Goal: Task Accomplishment & Management: Manage account settings

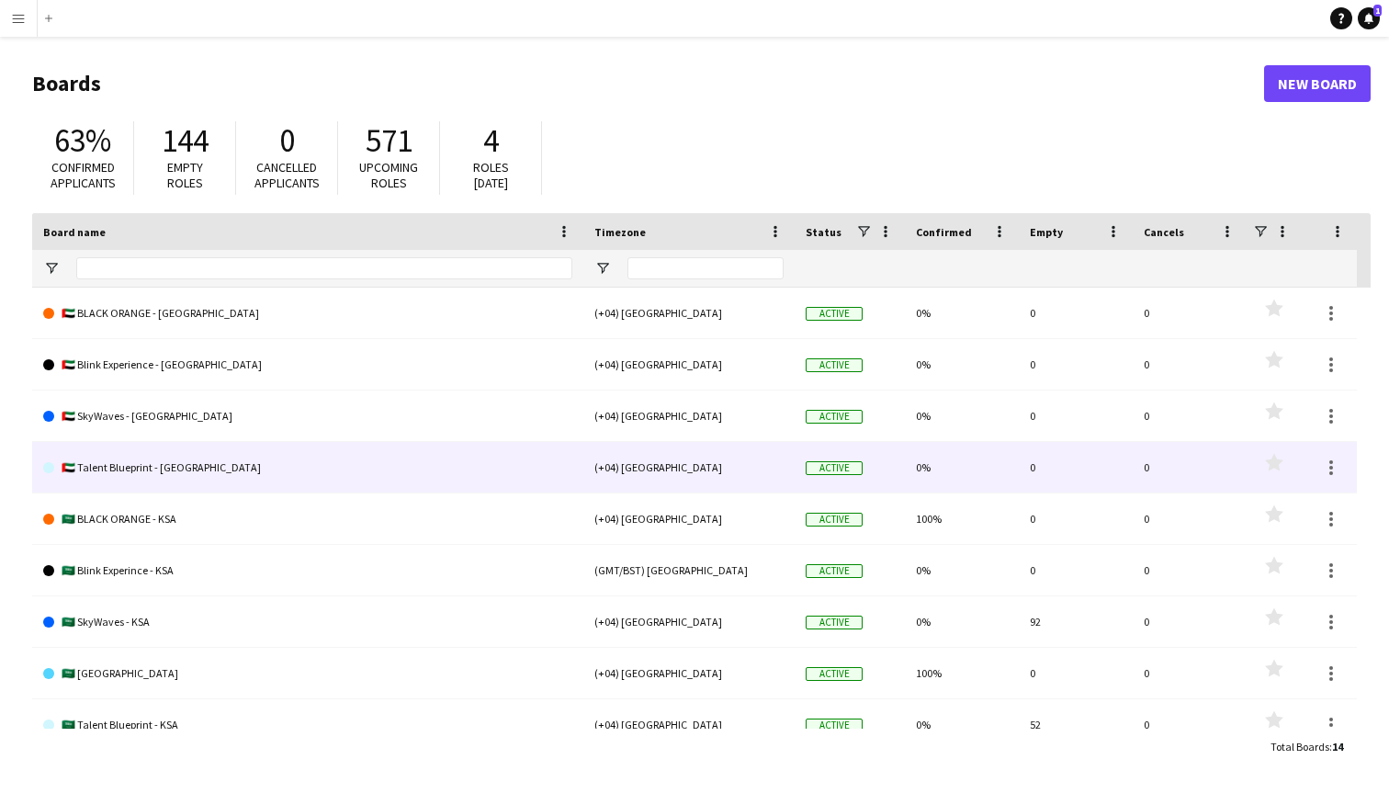
click at [156, 466] on link "🇦🇪 Talent Blueprint - [GEOGRAPHIC_DATA]" at bounding box center [307, 467] width 529 height 51
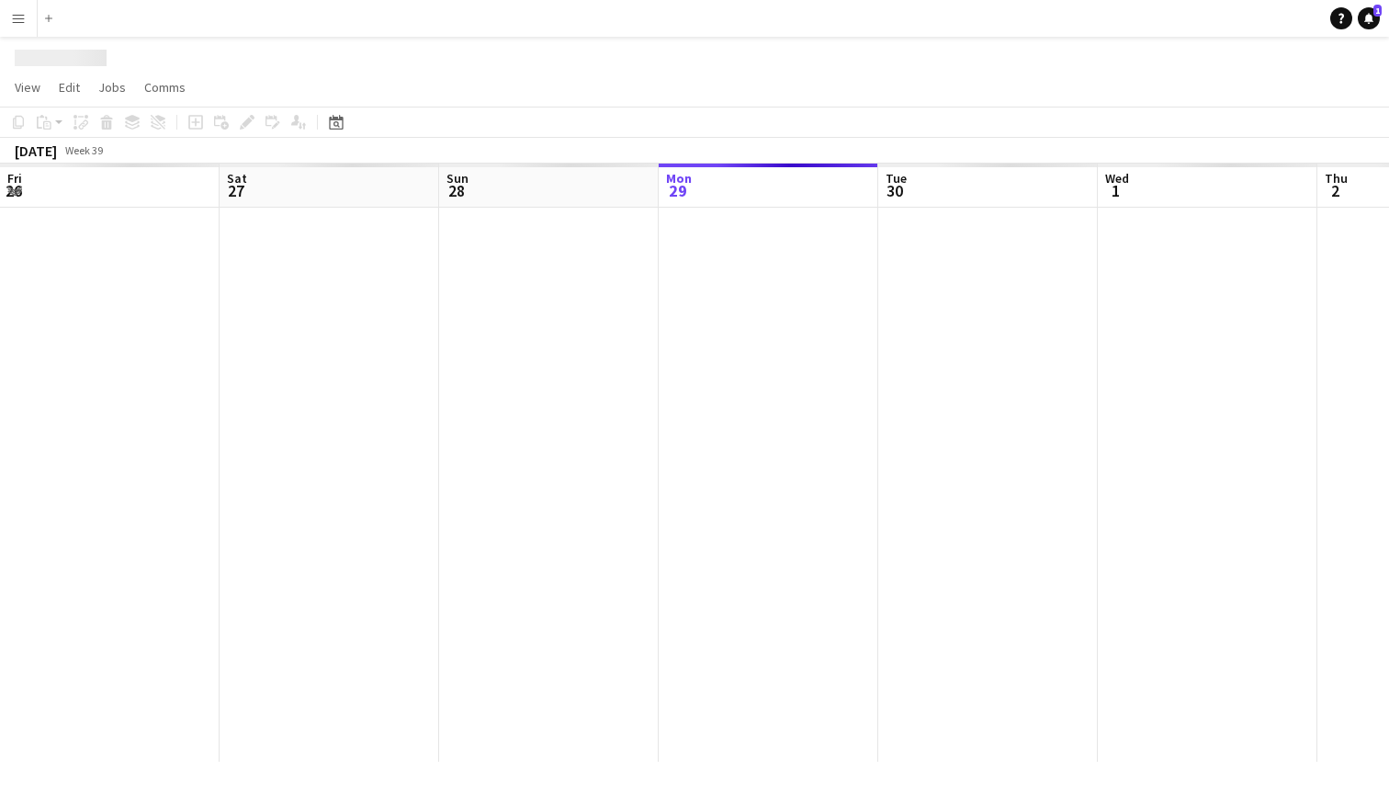
scroll to position [0, 439]
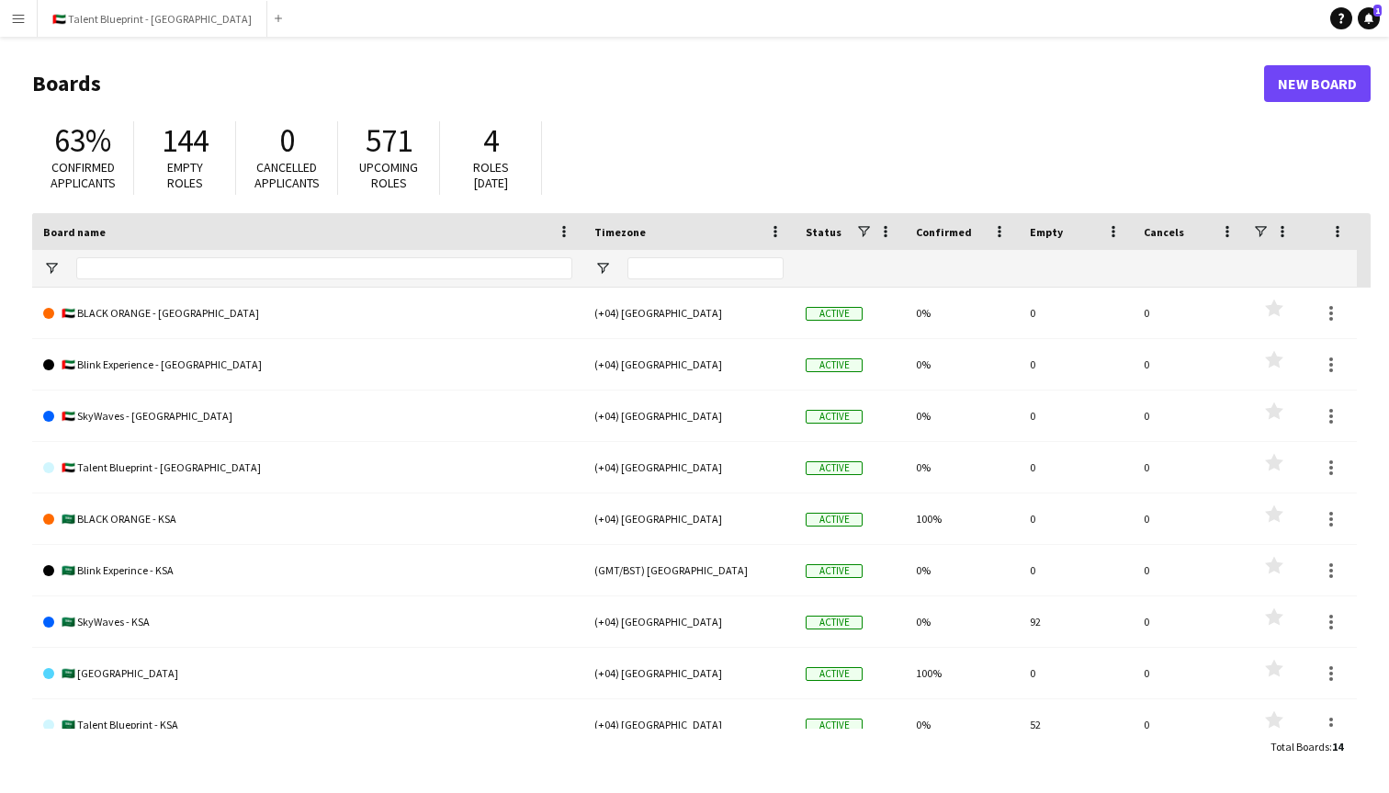
click at [16, 17] on app-icon "Menu" at bounding box center [18, 18] width 15 height 15
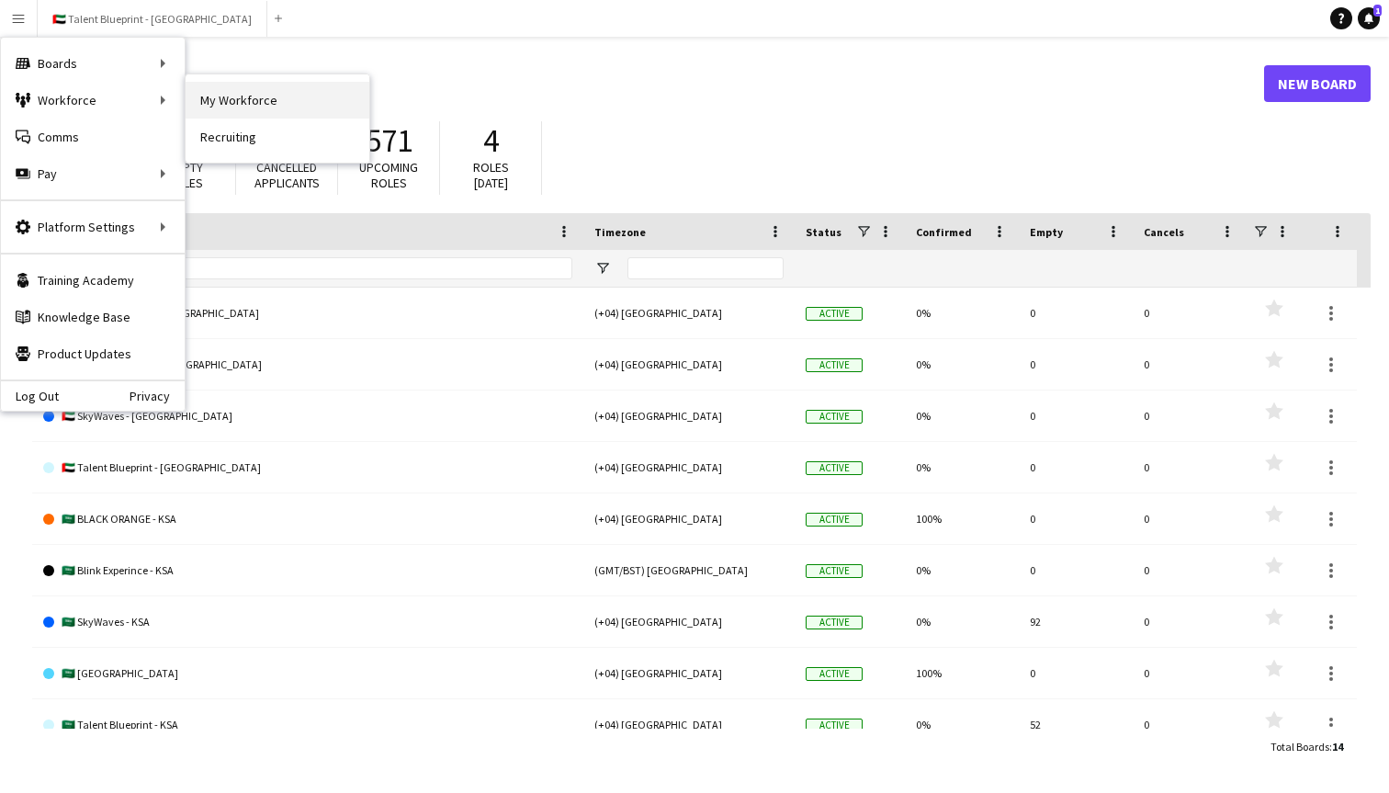
click at [209, 114] on link "My Workforce" at bounding box center [278, 100] width 184 height 37
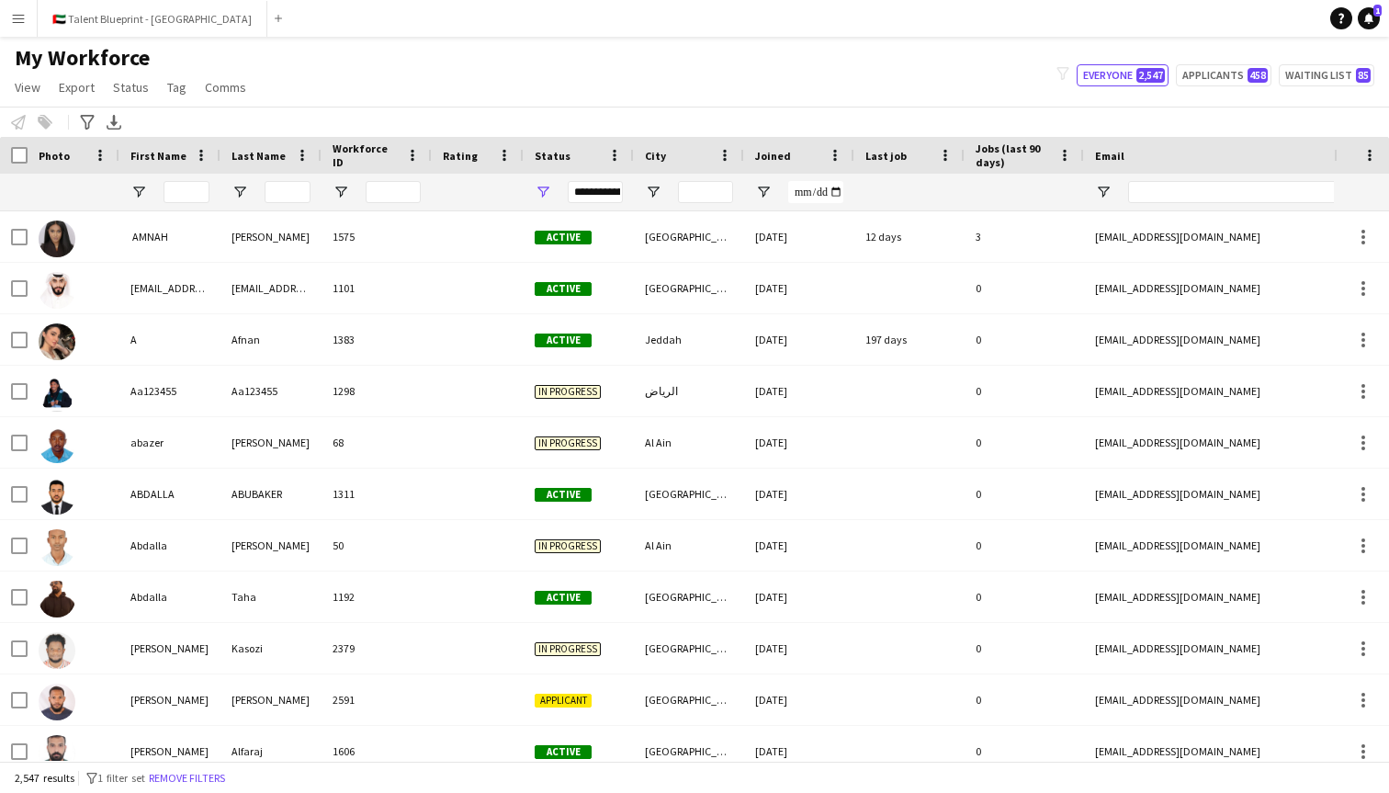
click at [21, 29] on button "Menu" at bounding box center [18, 18] width 37 height 37
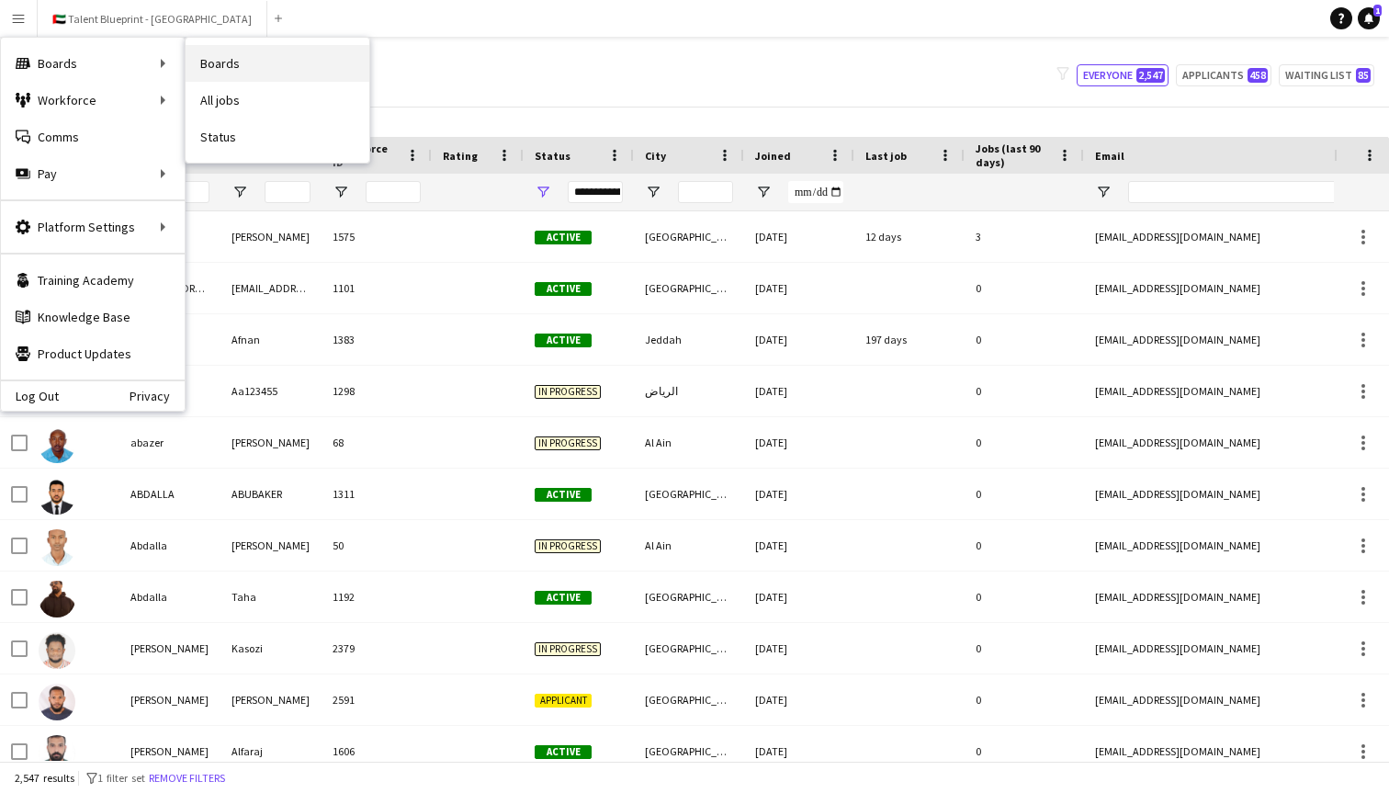
click at [213, 62] on link "Boards" at bounding box center [278, 63] width 184 height 37
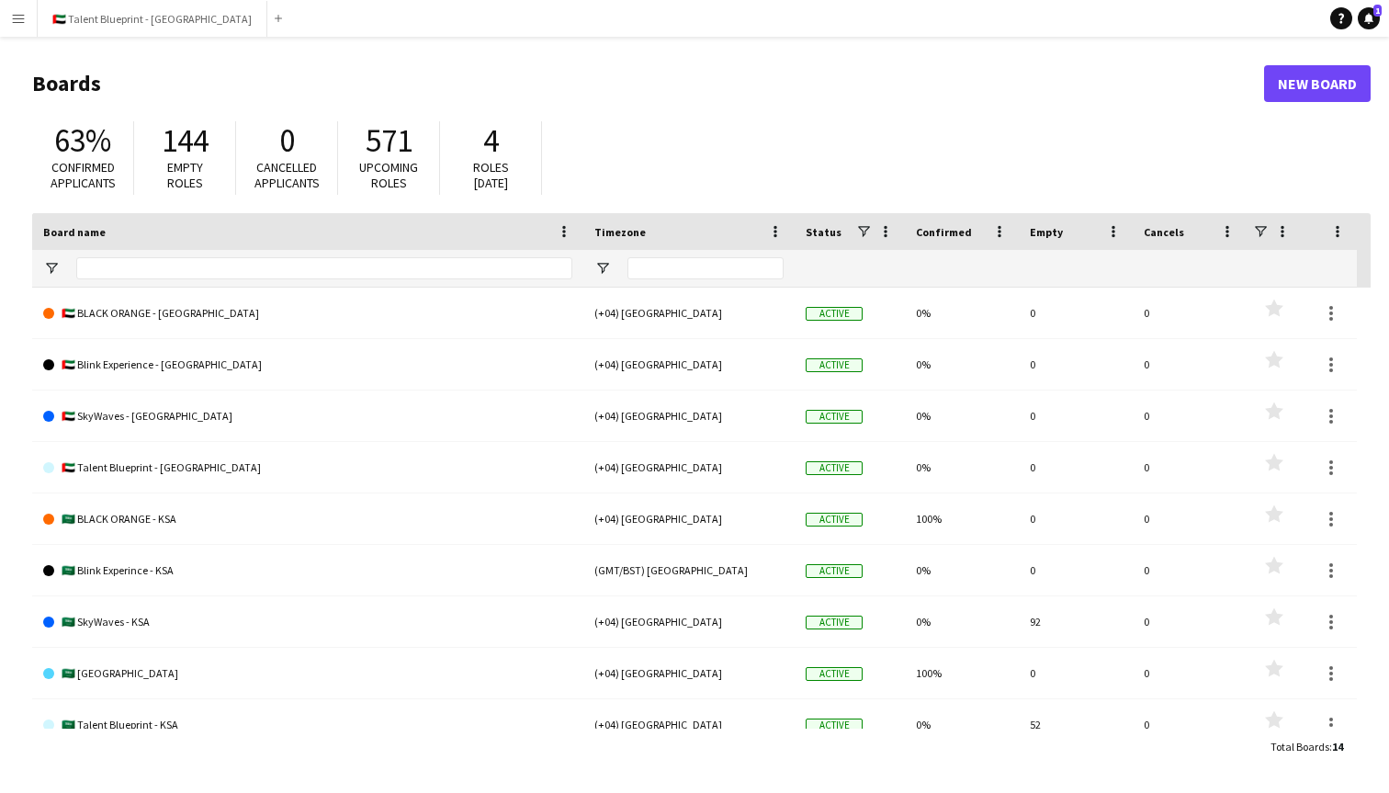
click at [17, 17] on app-icon "Menu" at bounding box center [18, 18] width 15 height 15
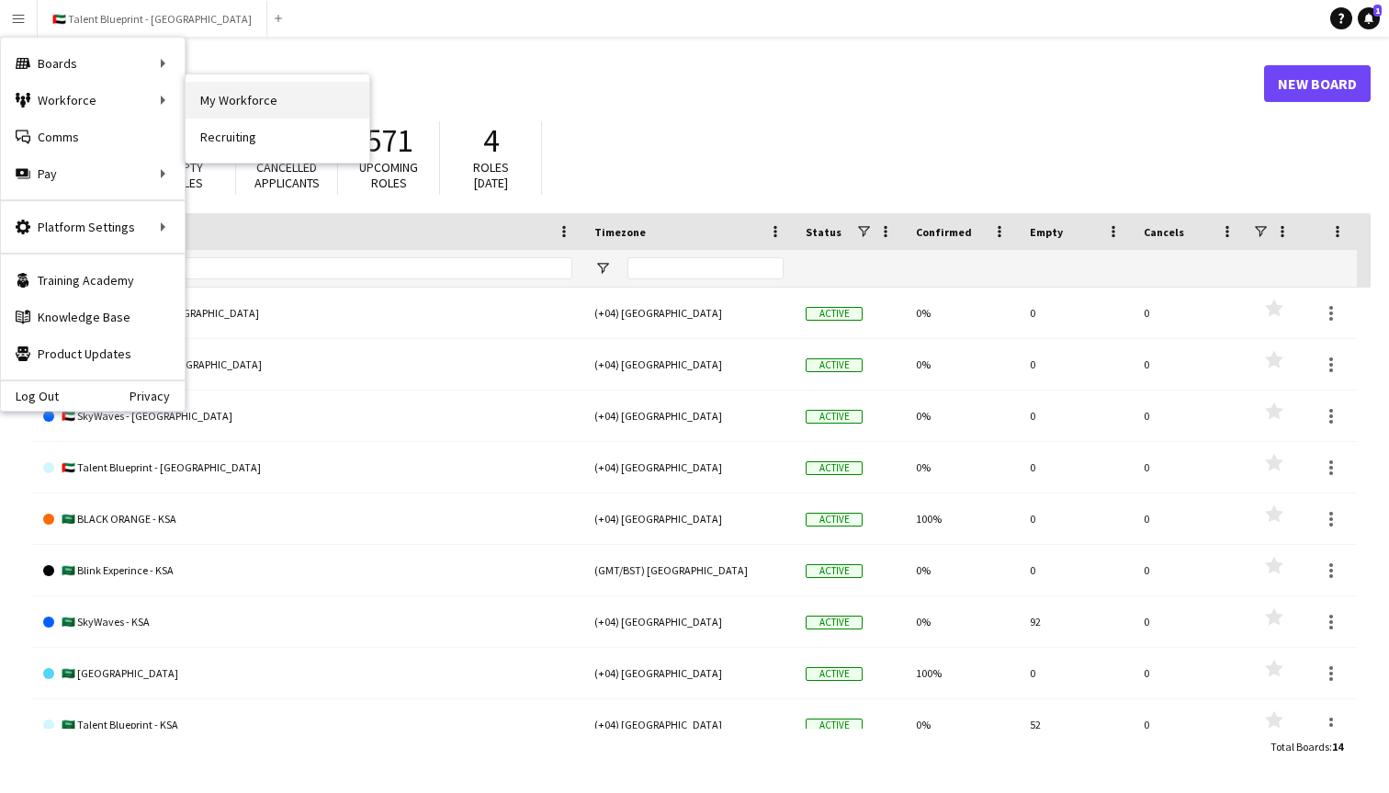
click at [225, 107] on link "My Workforce" at bounding box center [278, 100] width 184 height 37
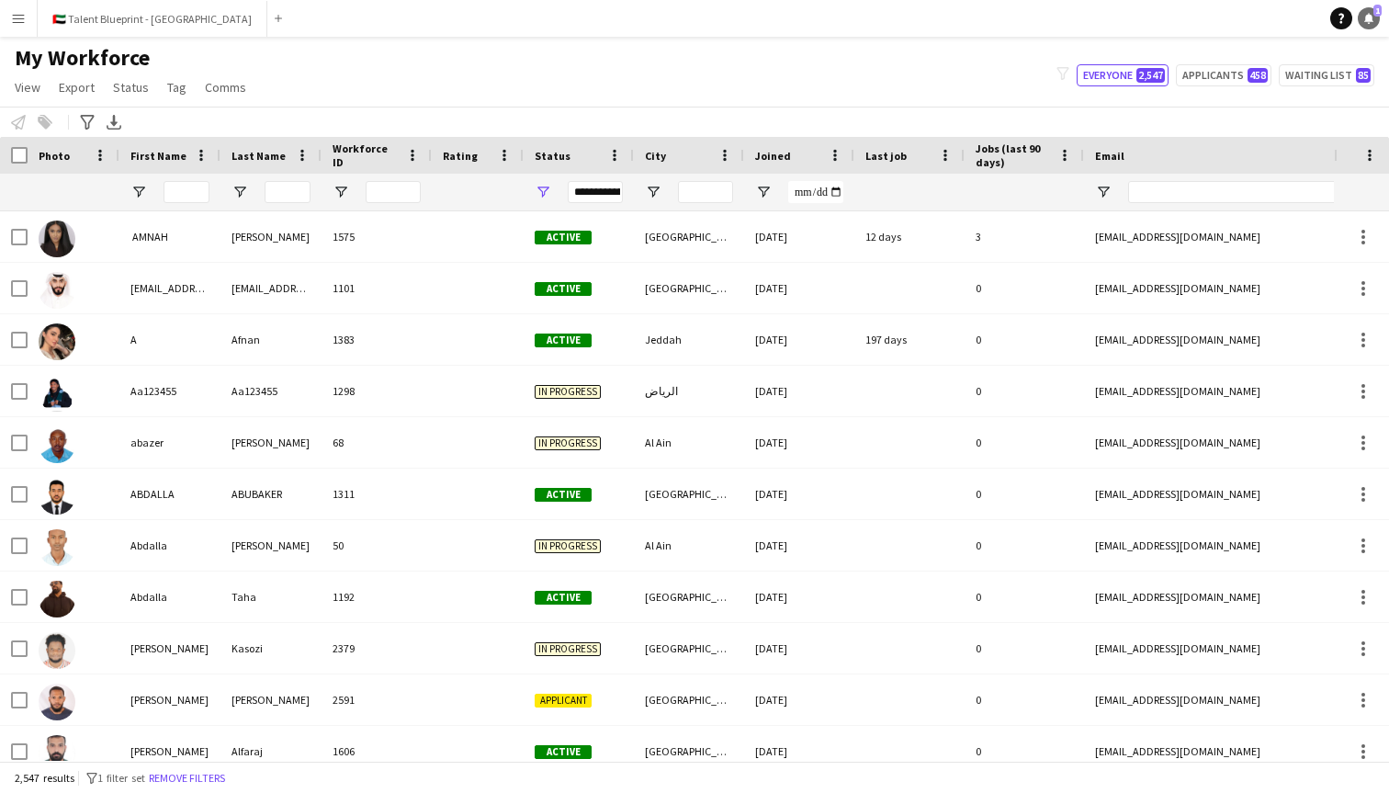
click at [1375, 16] on span "1" at bounding box center [1378, 11] width 8 height 12
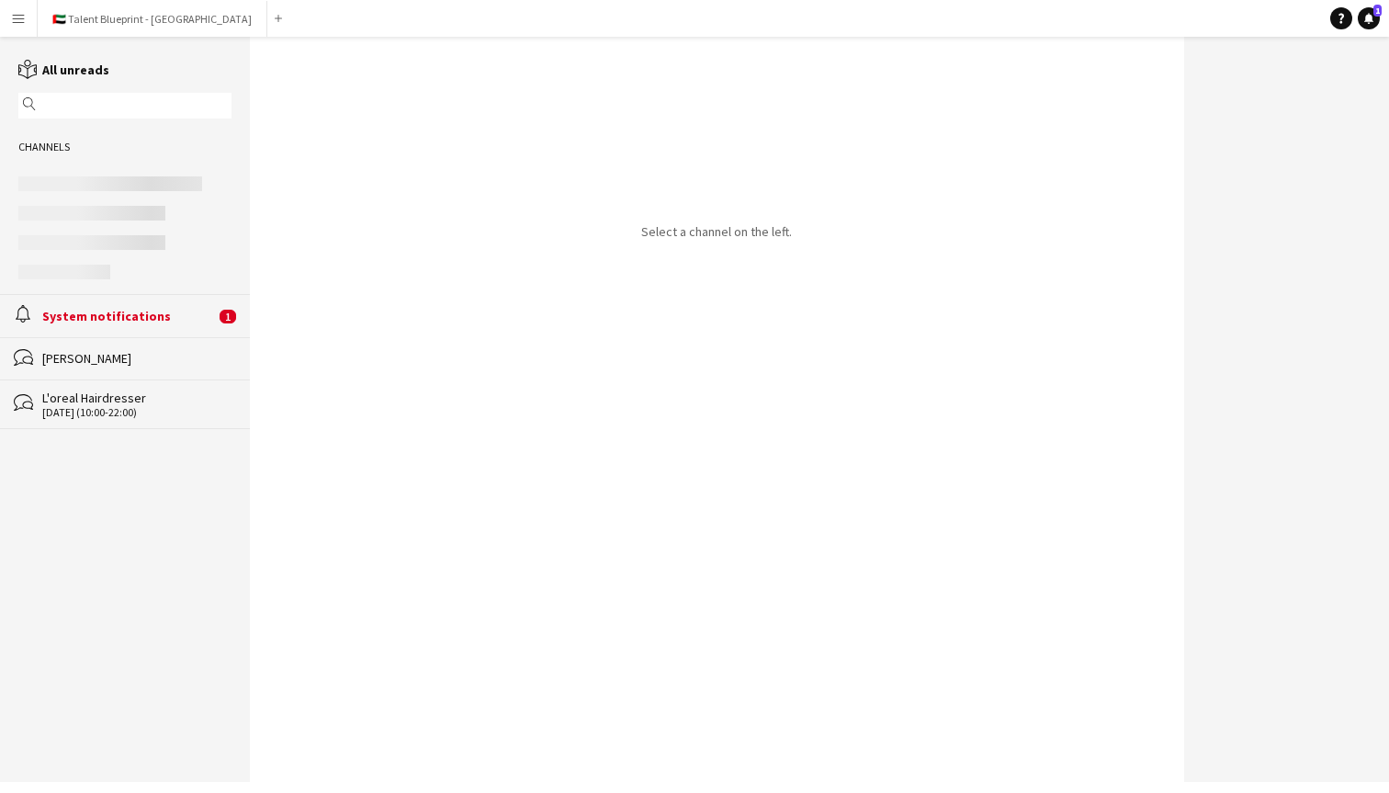
click at [22, 22] on app-icon "Menu" at bounding box center [18, 18] width 15 height 15
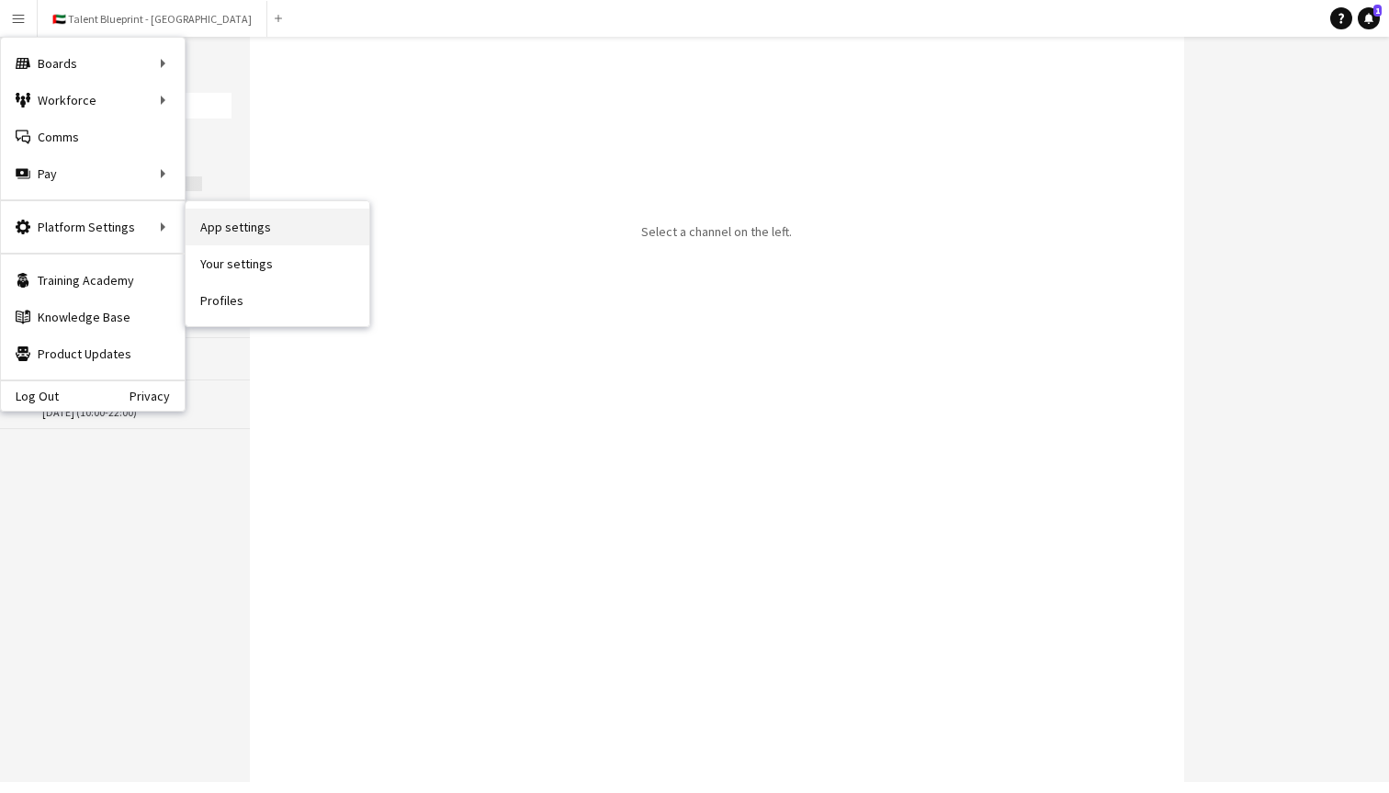
click at [277, 222] on link "App settings" at bounding box center [278, 227] width 184 height 37
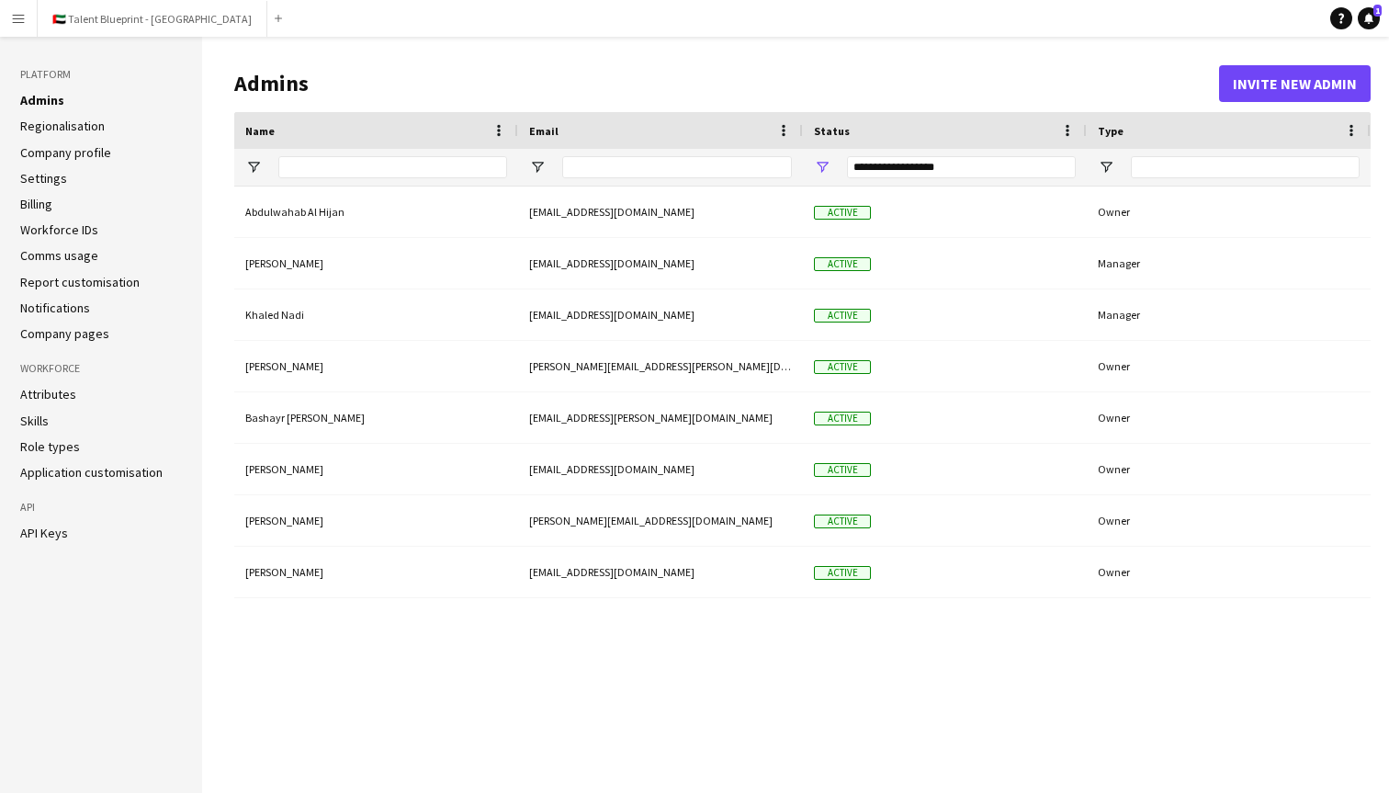
click at [42, 535] on link "API Keys" at bounding box center [44, 533] width 48 height 17
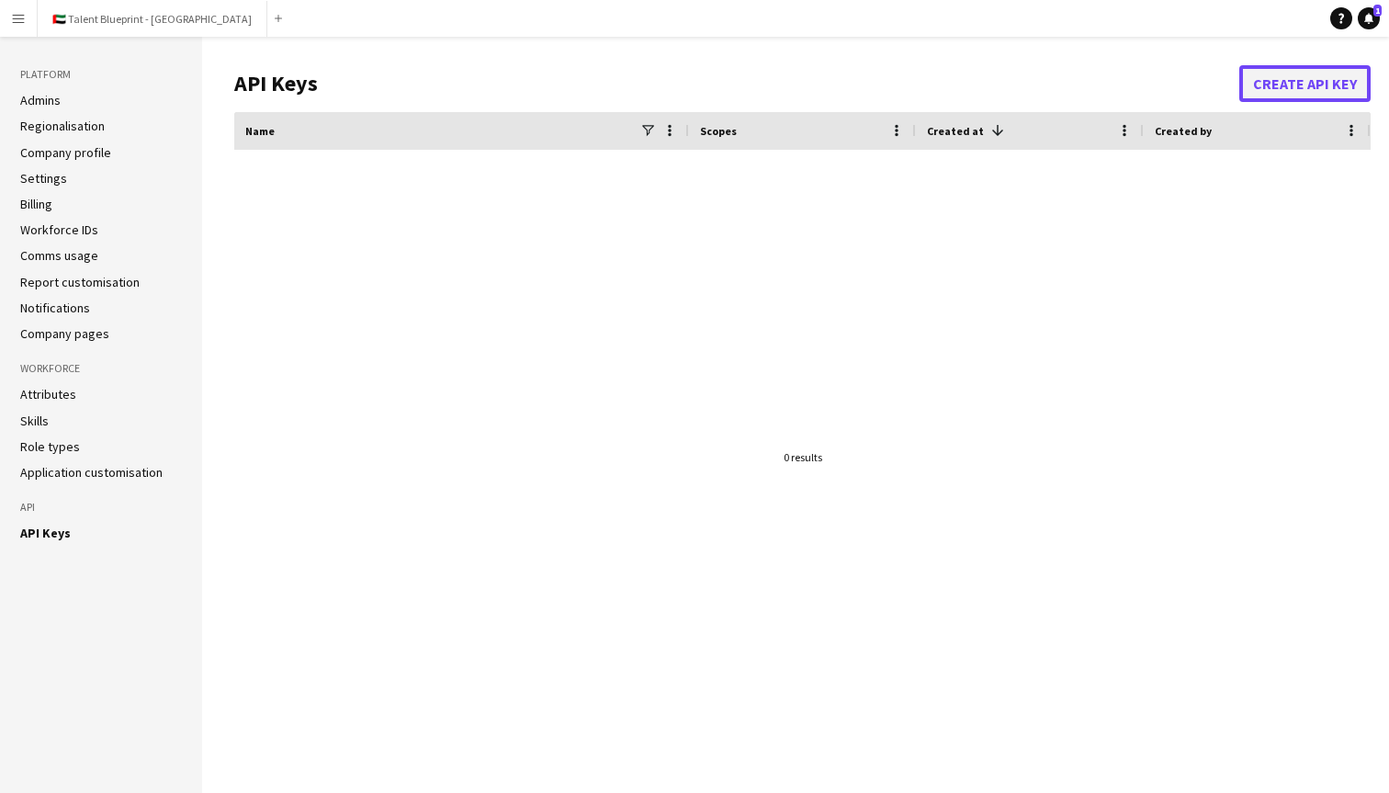
click at [1275, 73] on button "Create API Key" at bounding box center [1304, 83] width 131 height 37
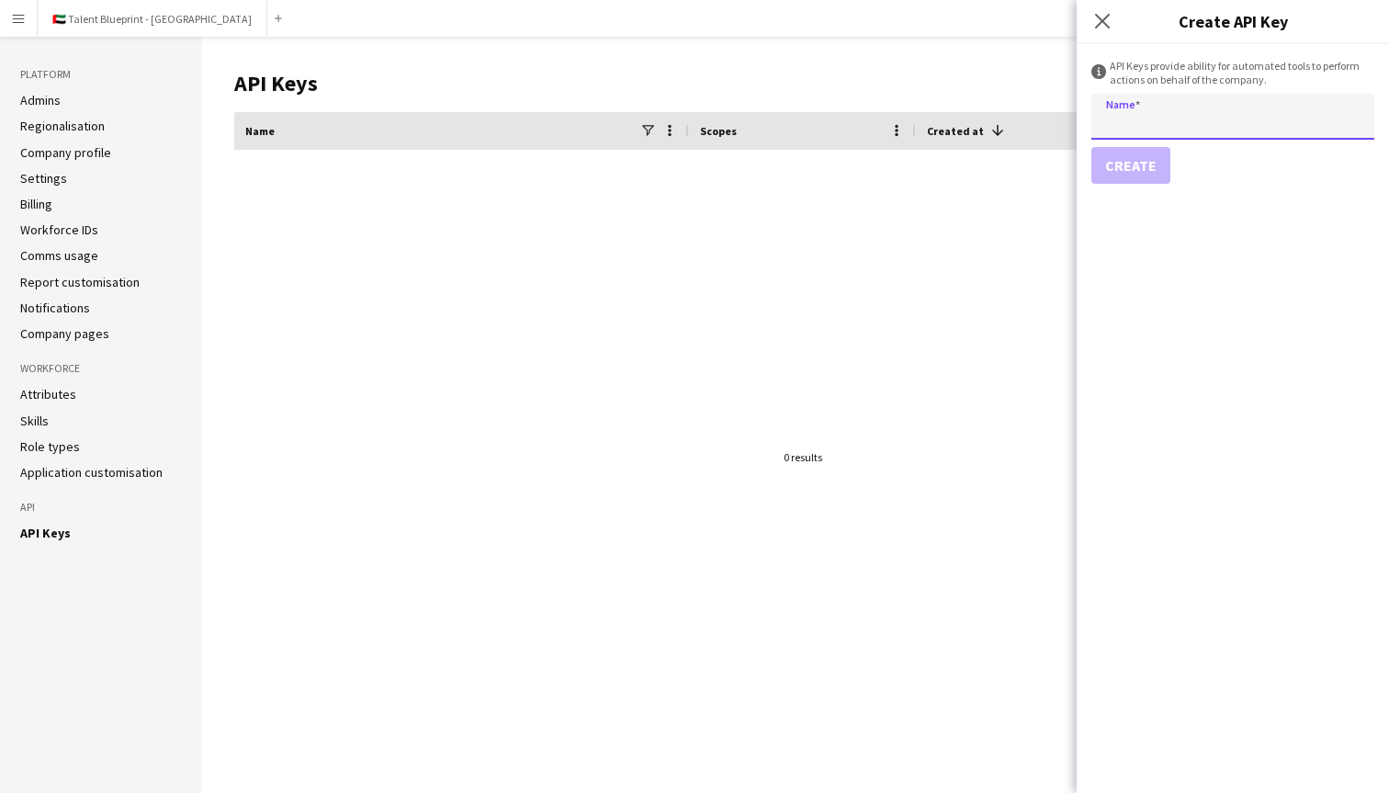
click at [1128, 107] on input "Name" at bounding box center [1233, 117] width 283 height 46
type input "*"
type input "**********"
click at [1128, 172] on button "Create" at bounding box center [1131, 165] width 79 height 37
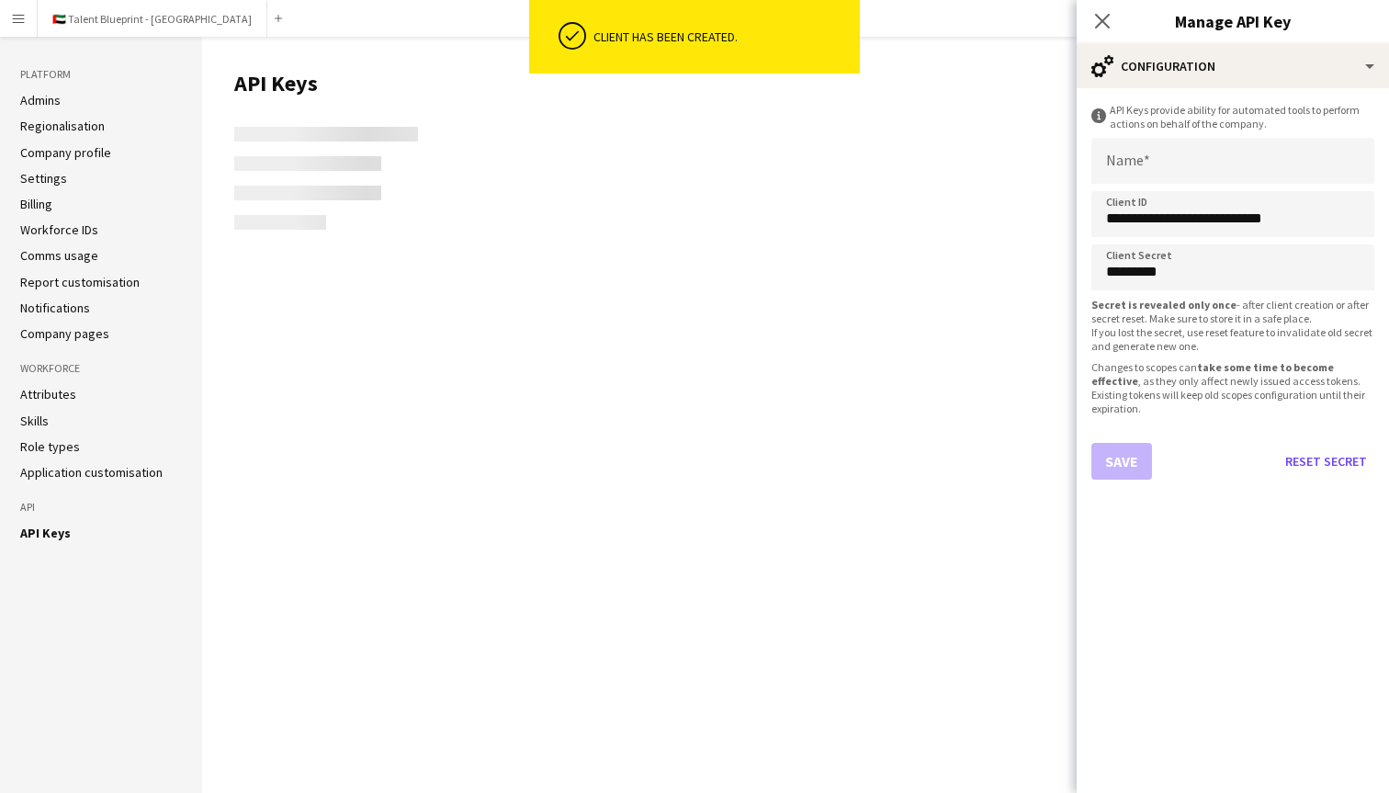
type input "**********"
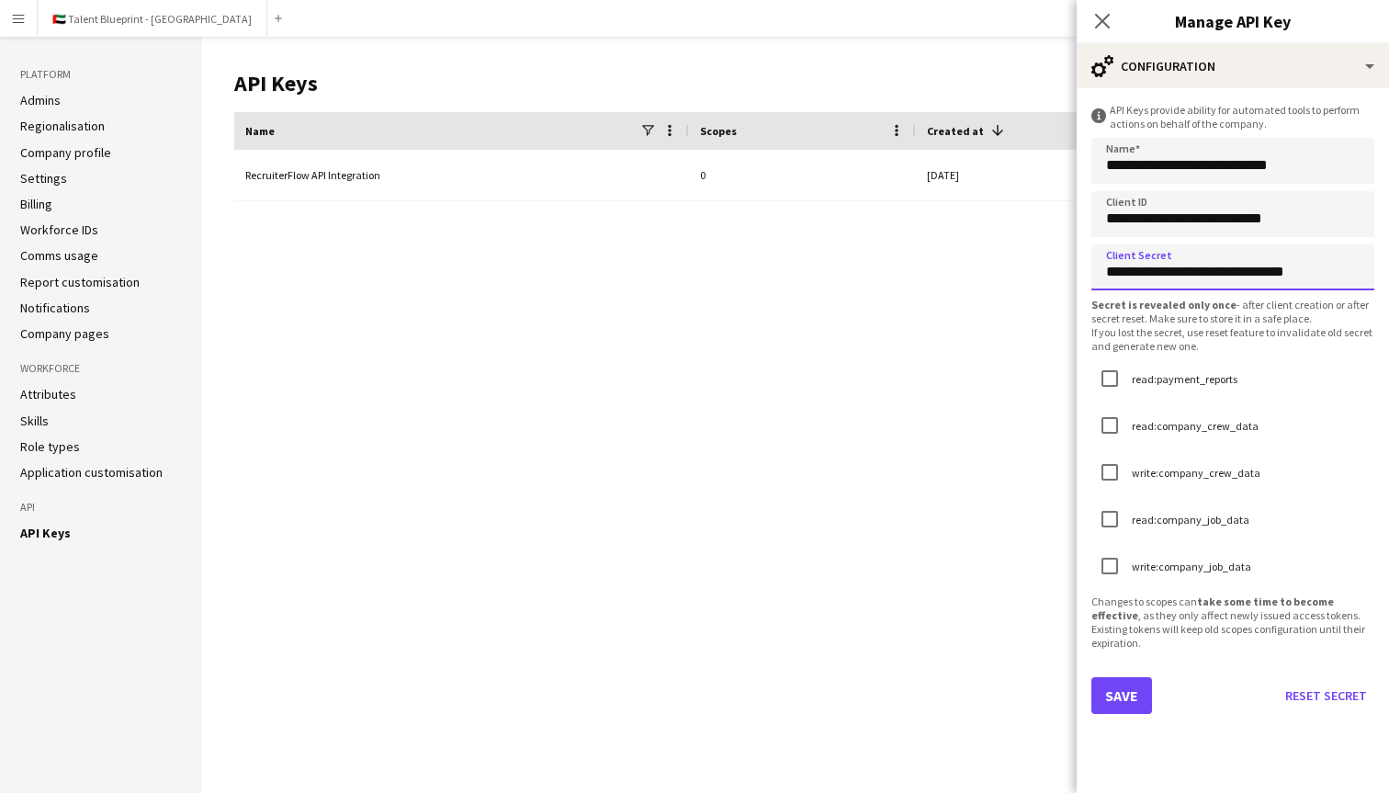
drag, startPoint x: 1356, startPoint y: 277, endPoint x: 1097, endPoint y: 178, distance: 277.4
click at [1097, 178] on form "**********" at bounding box center [1233, 440] width 312 height 705
drag, startPoint x: 1338, startPoint y: 211, endPoint x: 1046, endPoint y: 221, distance: 292.3
click at [1047, 221] on body "Menu Boards Boards Boards All jobs Status Workforce Workforce My Workforce Recr…" at bounding box center [694, 396] width 1389 height 793
click at [1129, 723] on form "**********" at bounding box center [1233, 440] width 312 height 705
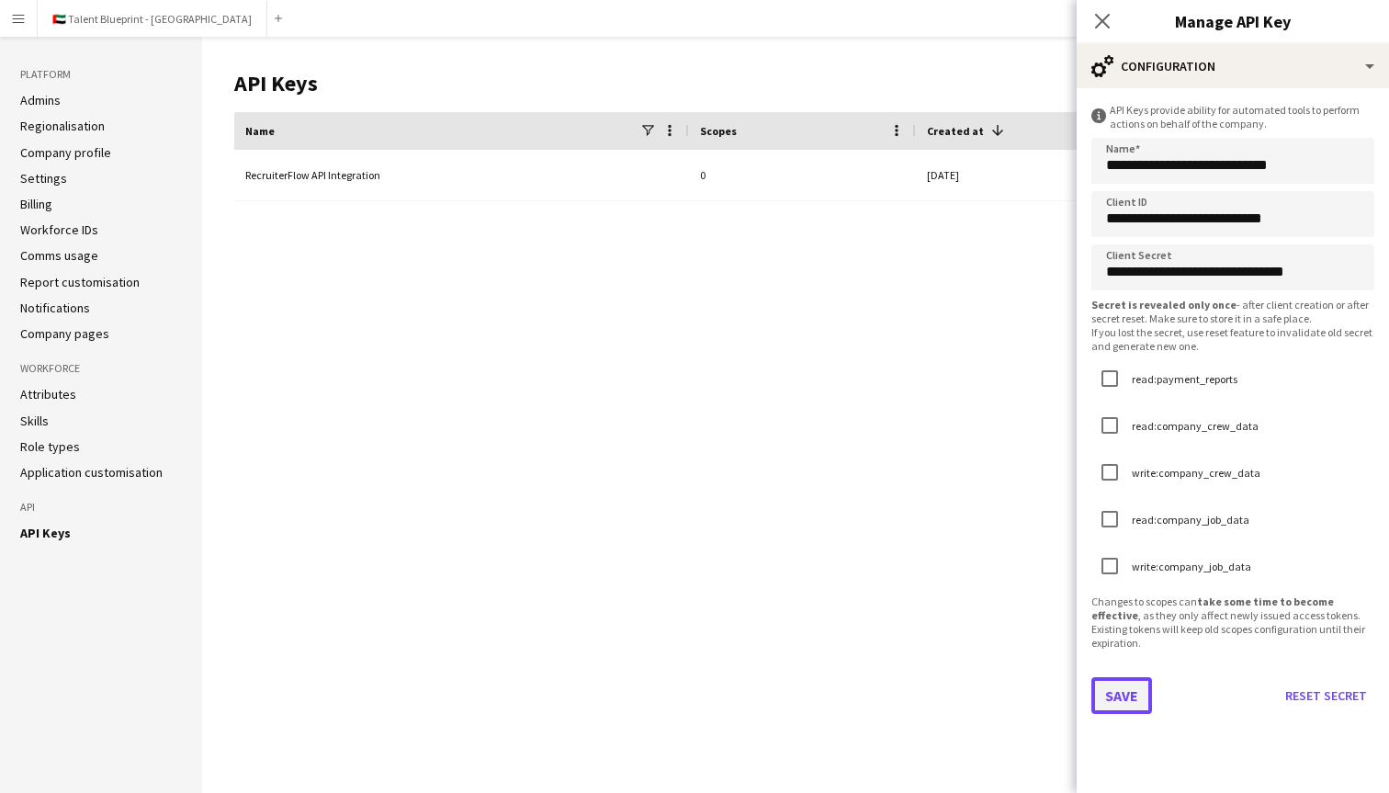
click at [1129, 696] on button "Save" at bounding box center [1122, 695] width 61 height 37
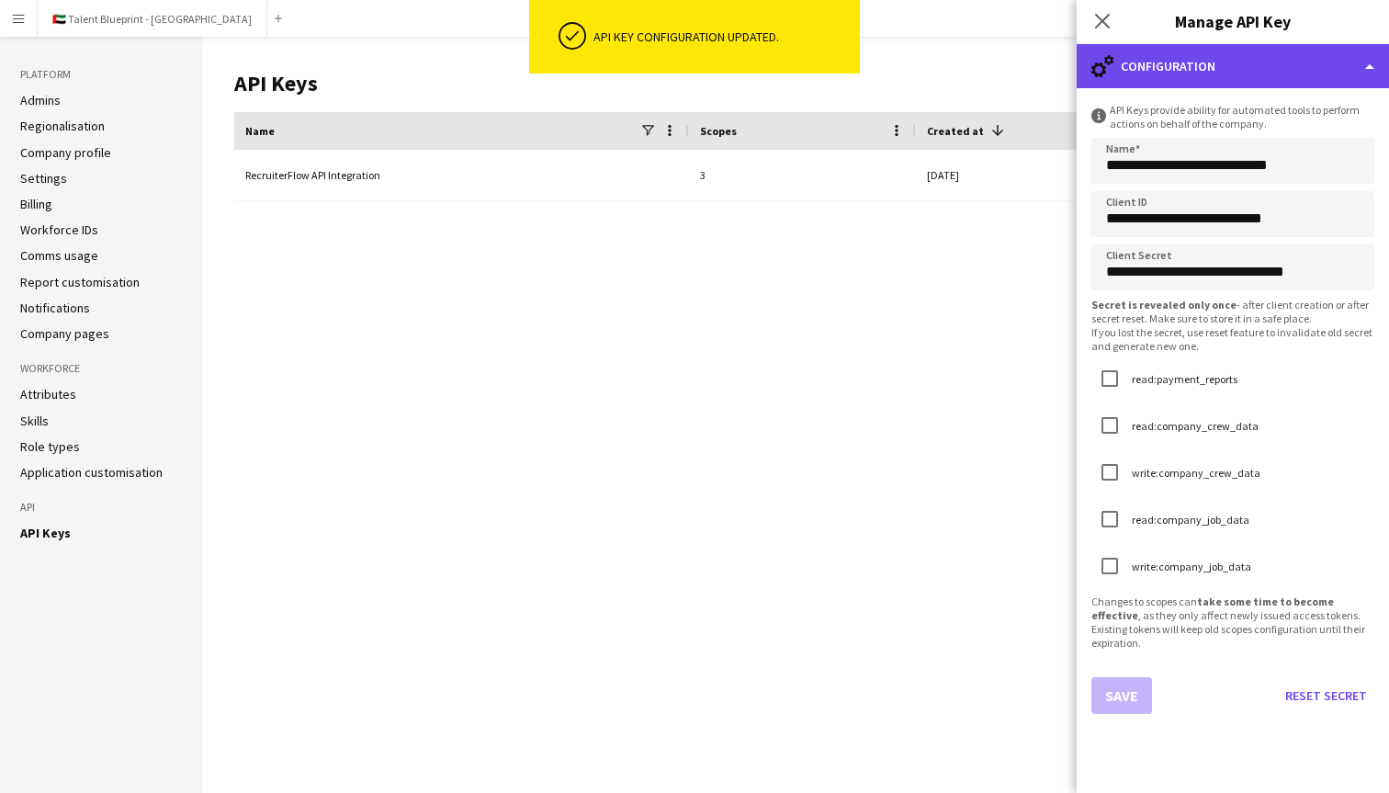
click at [1370, 71] on div "cog-double-3 Configuration" at bounding box center [1233, 66] width 312 height 44
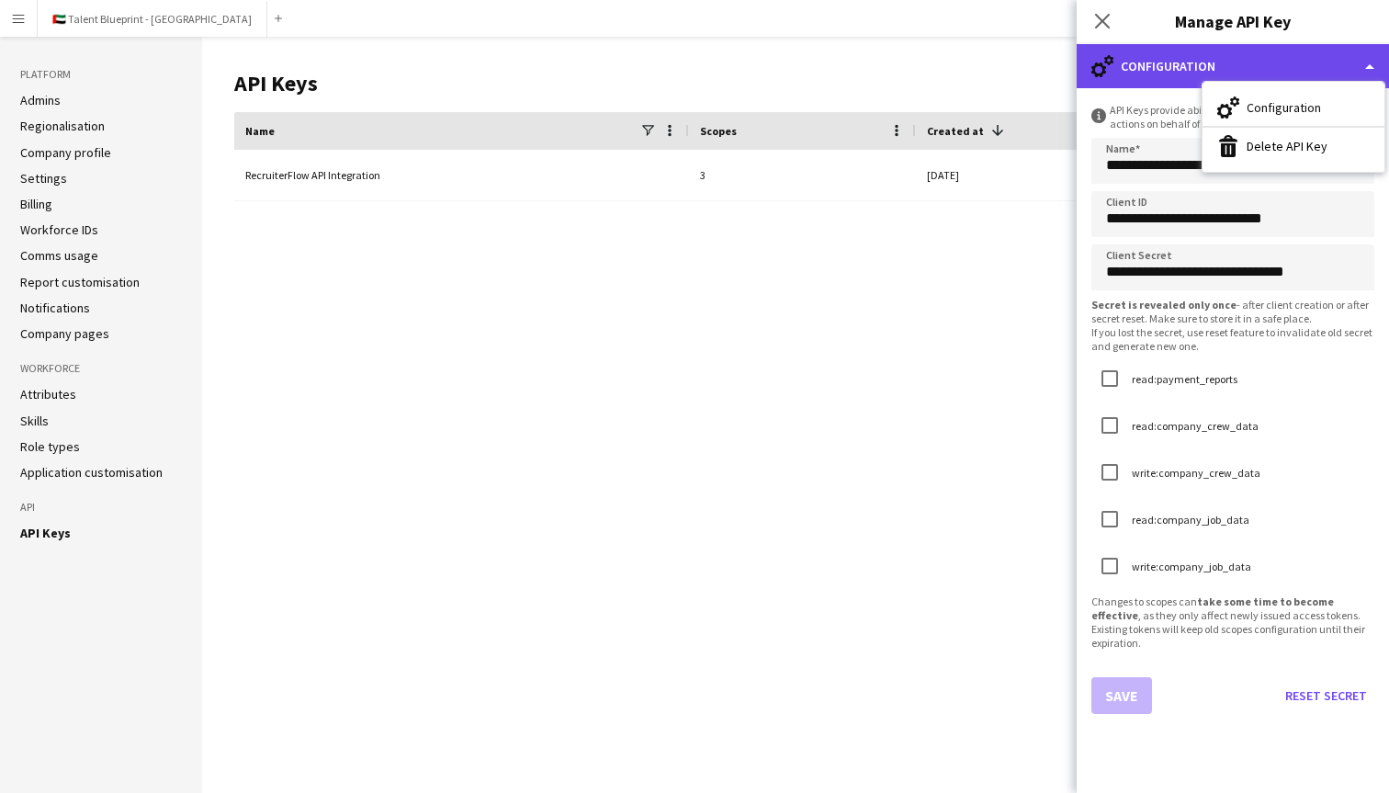
click at [1372, 63] on div "cog-double-3 Configuration" at bounding box center [1233, 66] width 312 height 44
click at [1372, 58] on div "cog-double-3 Configuration" at bounding box center [1233, 66] width 312 height 44
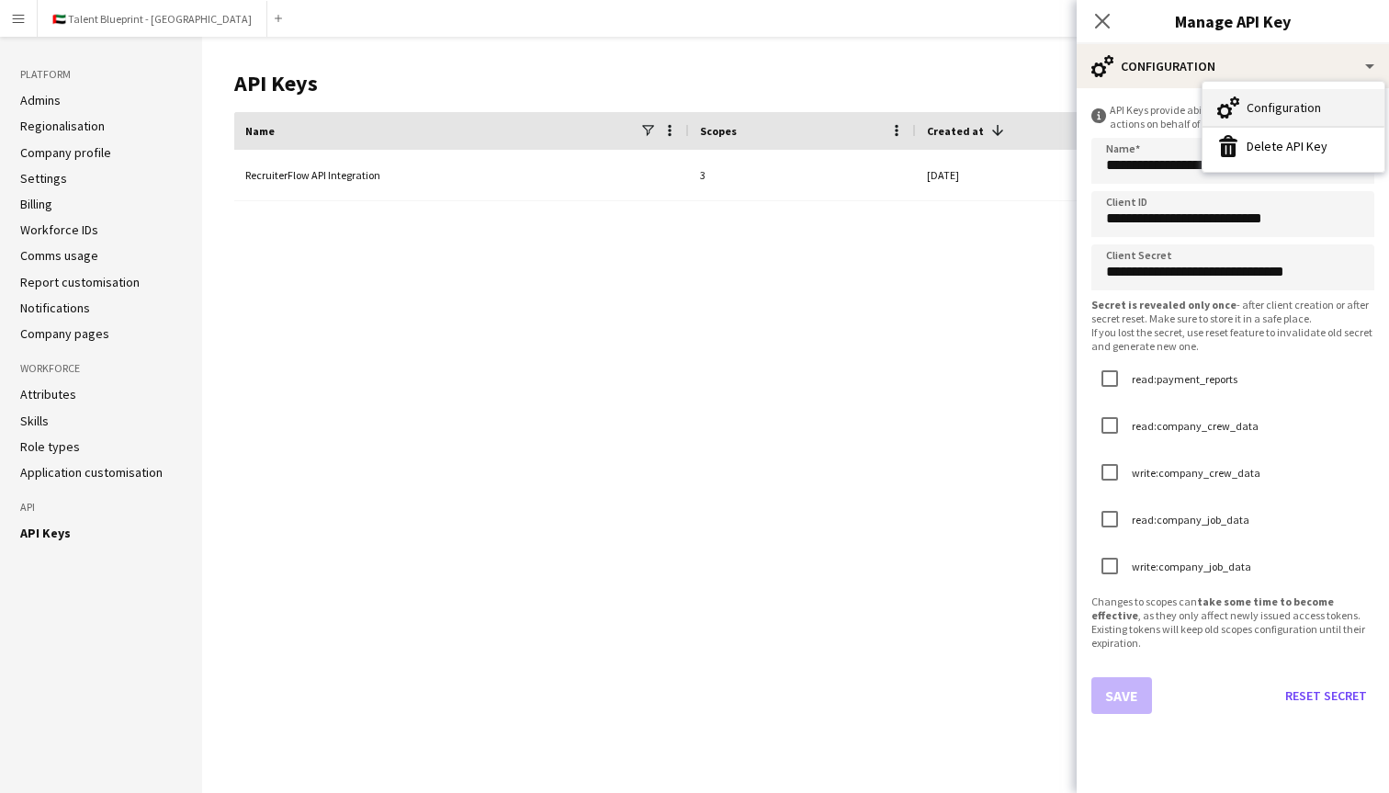
click at [1331, 100] on div "Configuration Configuration" at bounding box center [1294, 107] width 182 height 37
click at [1098, 19] on icon "Close pop-in" at bounding box center [1101, 20] width 17 height 17
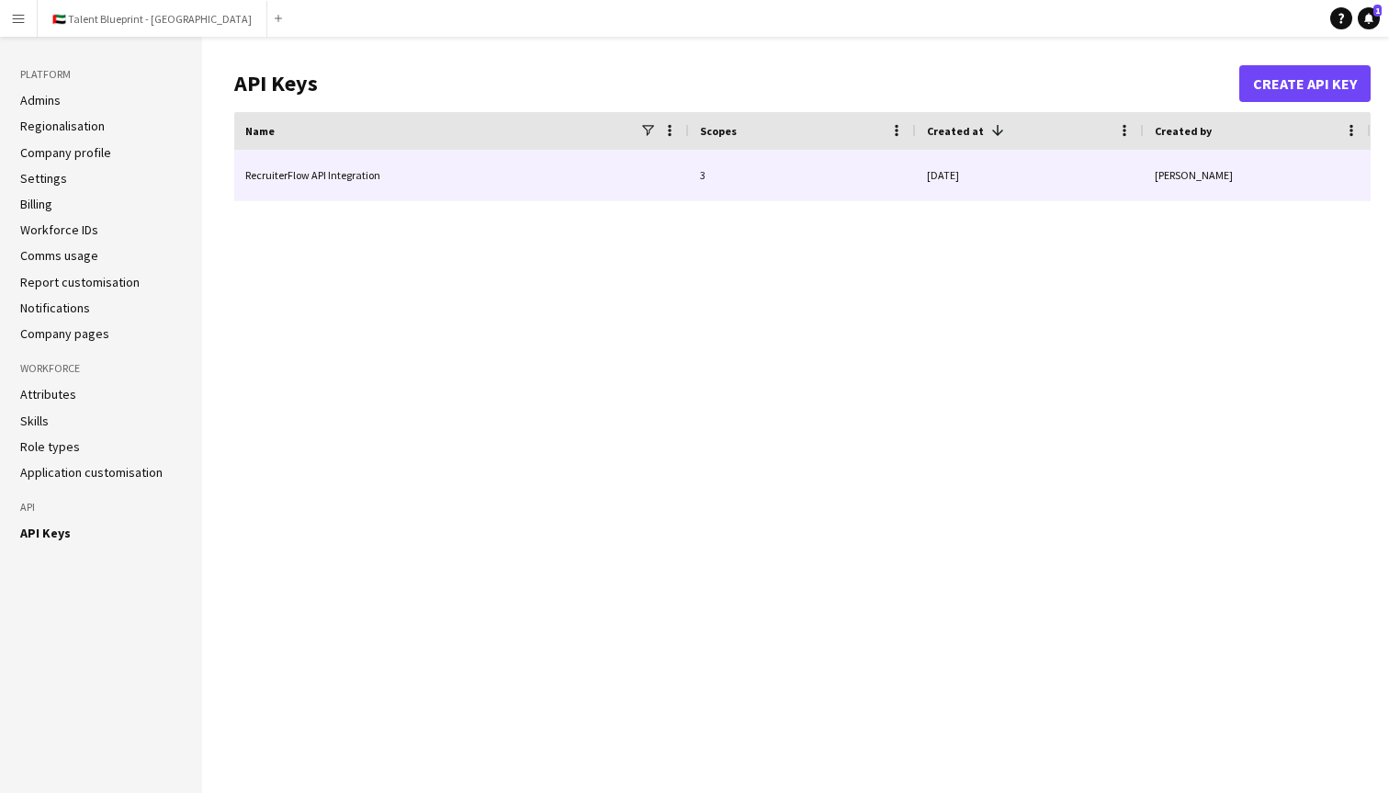
click at [1144, 178] on div "[PERSON_NAME]" at bounding box center [1257, 175] width 227 height 51
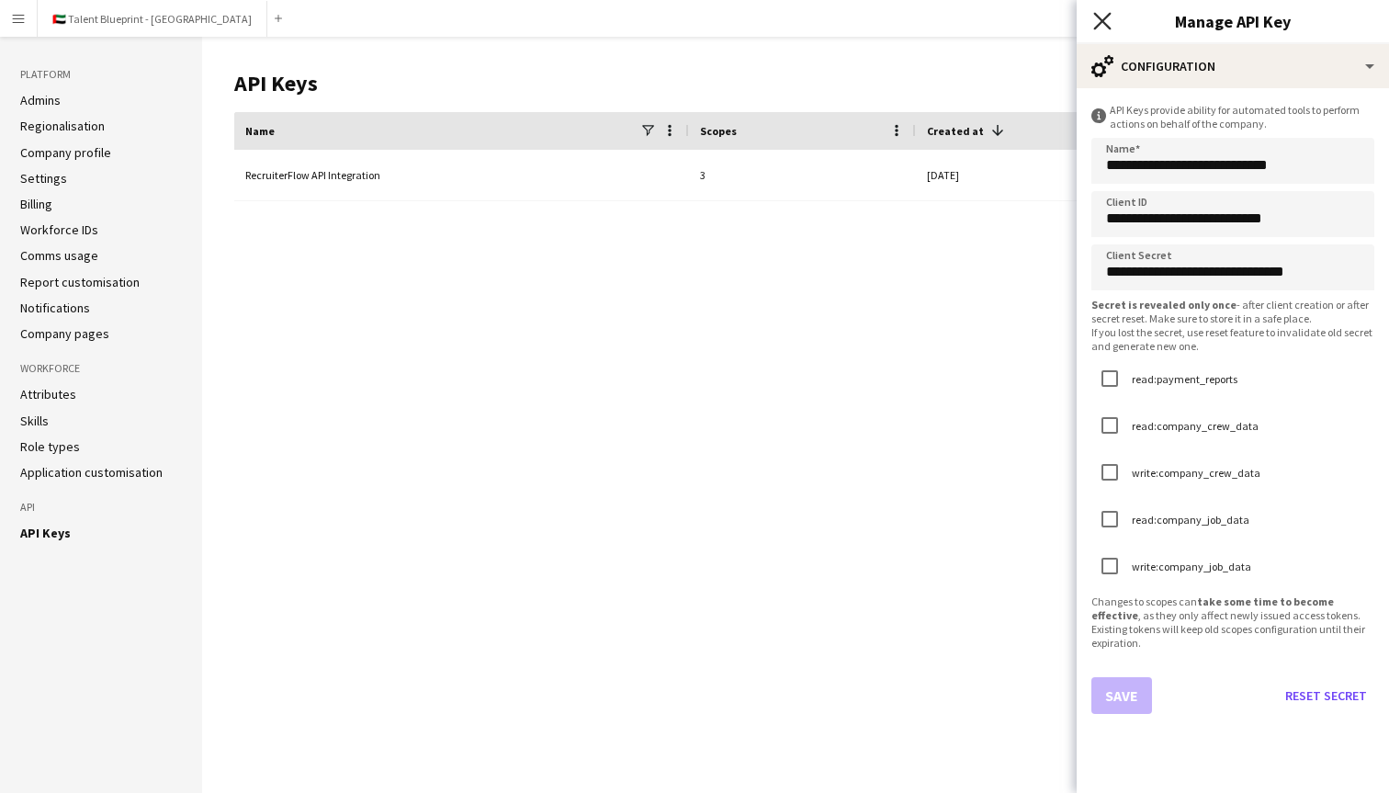
click at [1106, 22] on icon "Close pop-in" at bounding box center [1101, 20] width 17 height 17
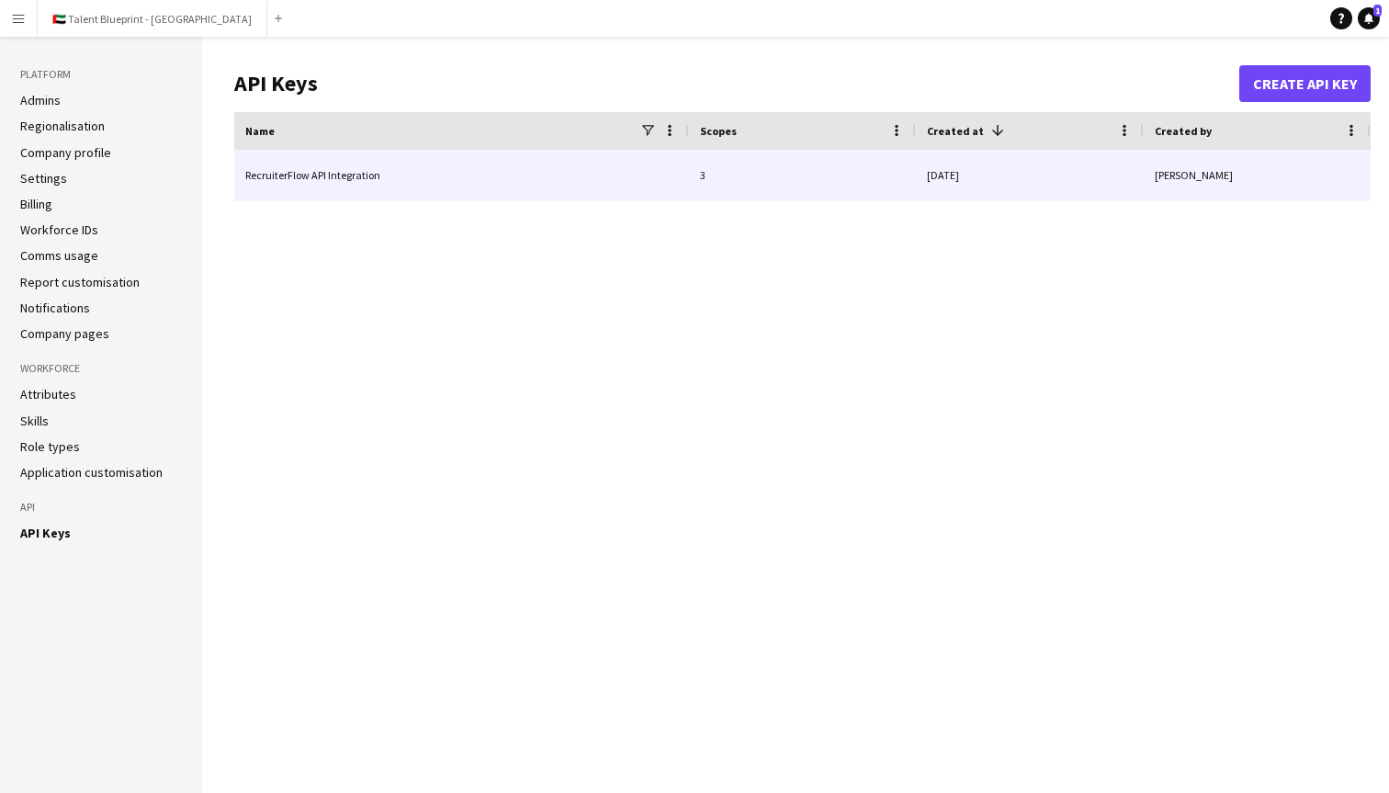
click at [1006, 175] on div "[DATE]" at bounding box center [1030, 175] width 228 height 51
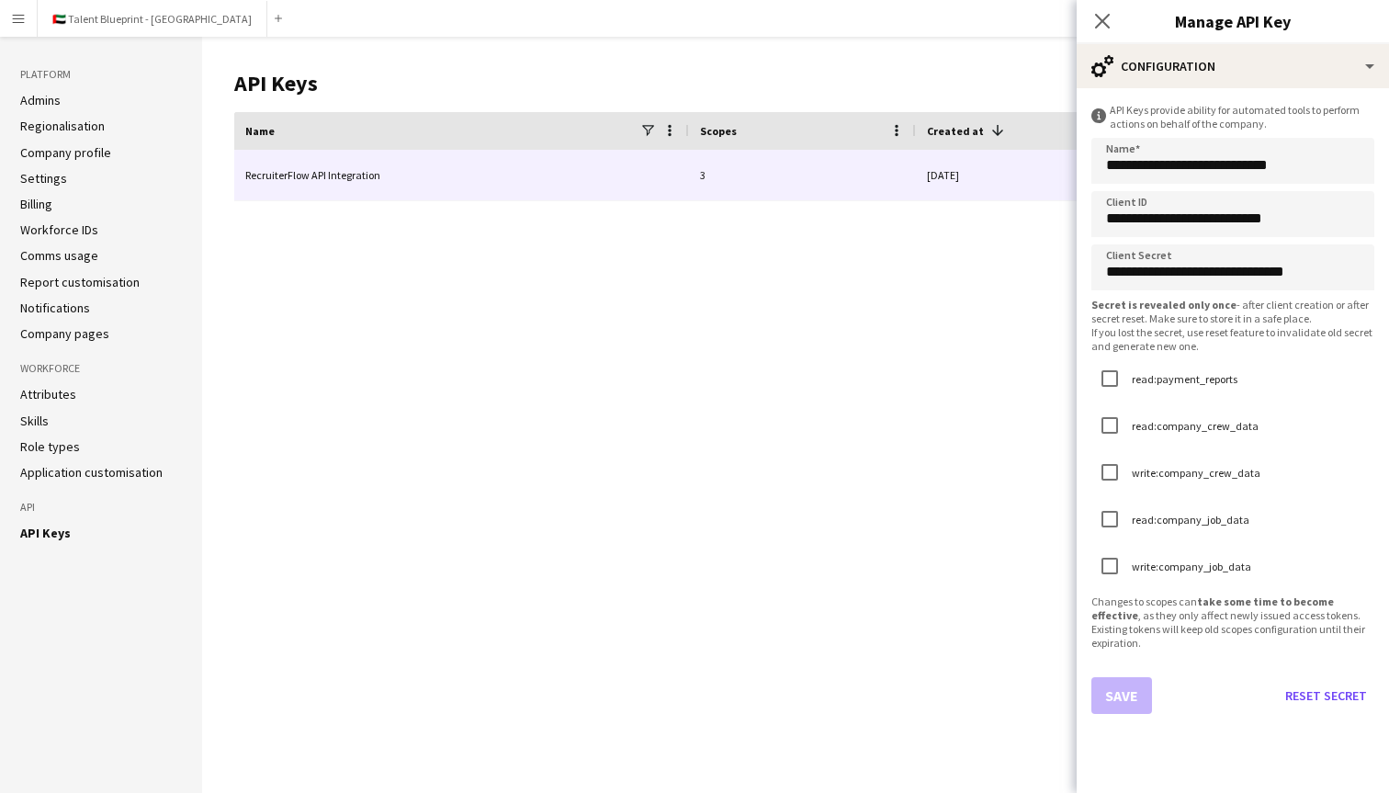
click at [1006, 175] on div "[DATE]" at bounding box center [1030, 175] width 228 height 51
